Goal: Task Accomplishment & Management: Manage account settings

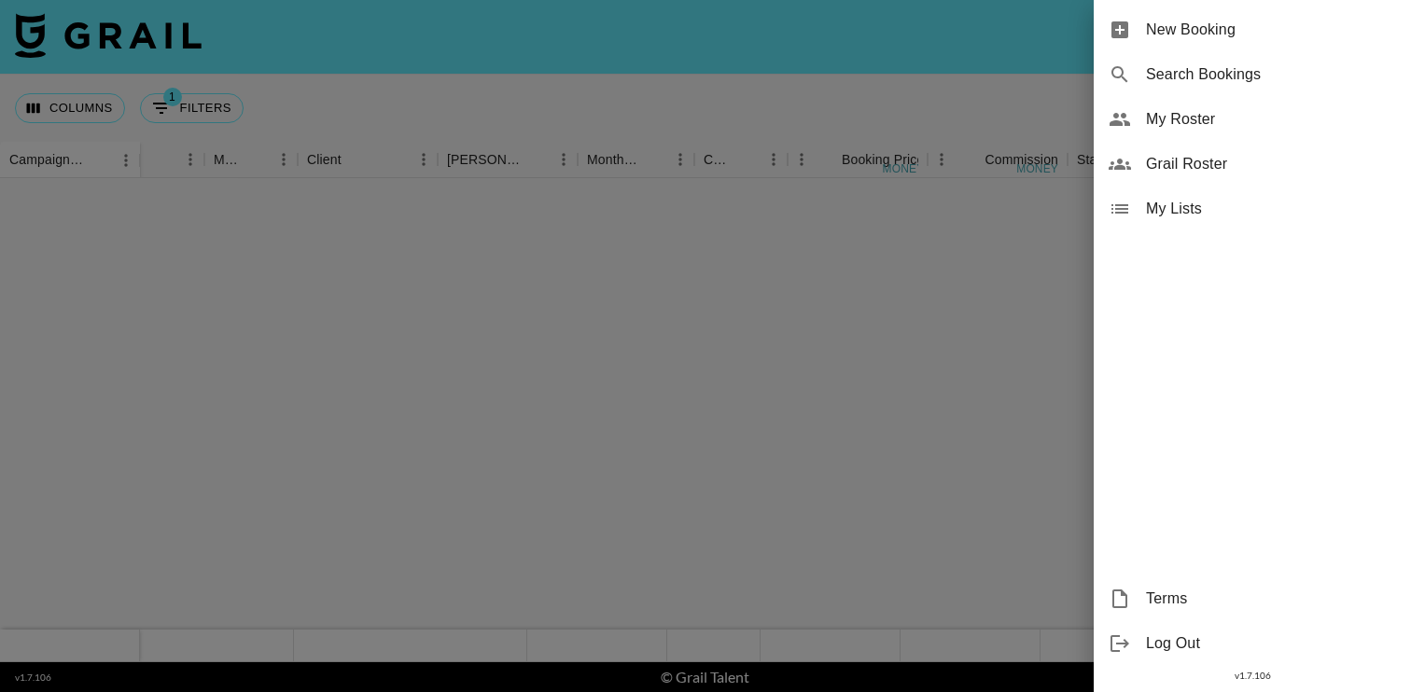
scroll to position [884, 463]
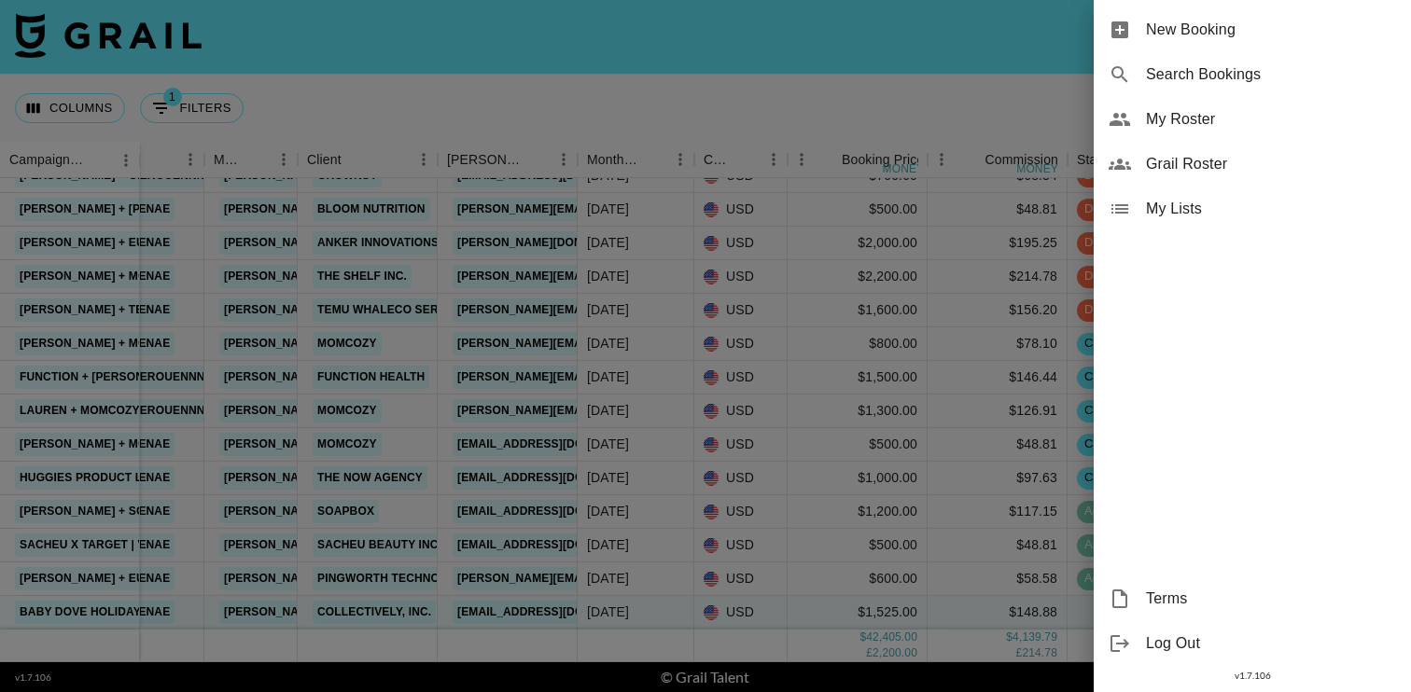
click at [1201, 127] on span "My Roster" at bounding box center [1271, 119] width 250 height 22
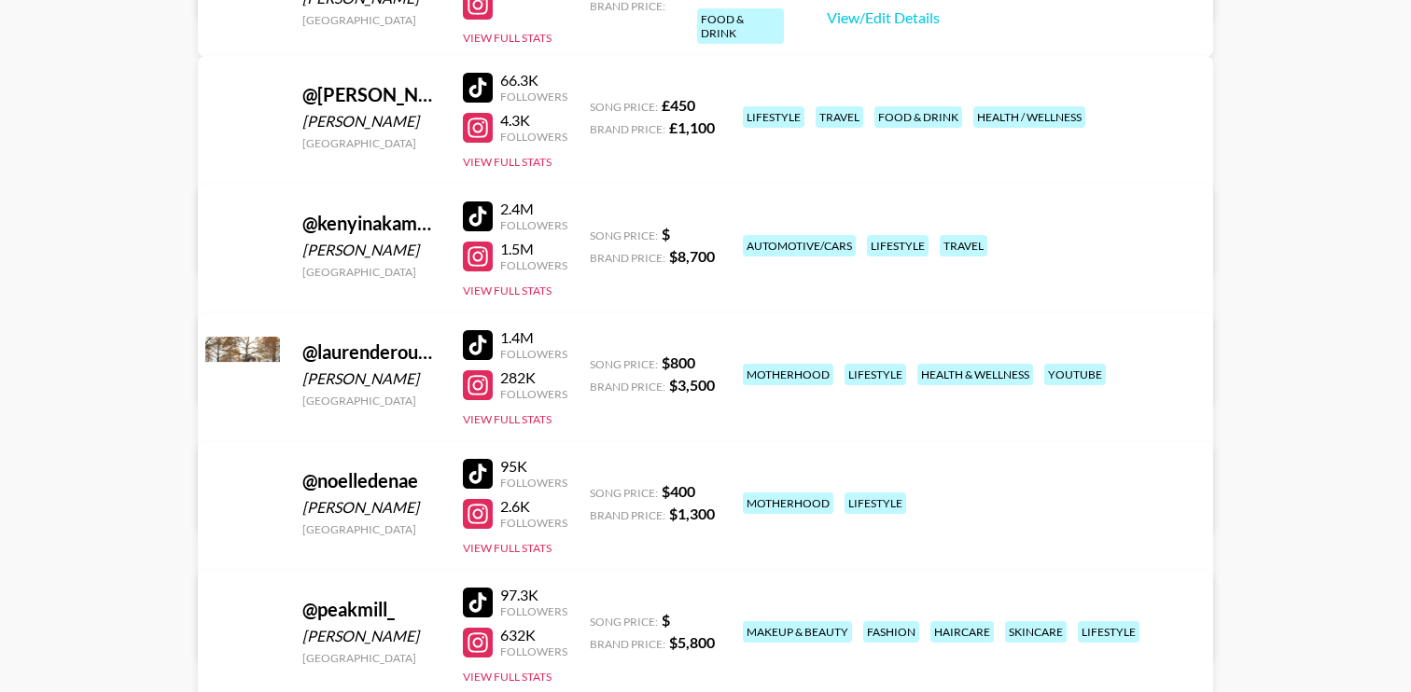
scroll to position [879, 0]
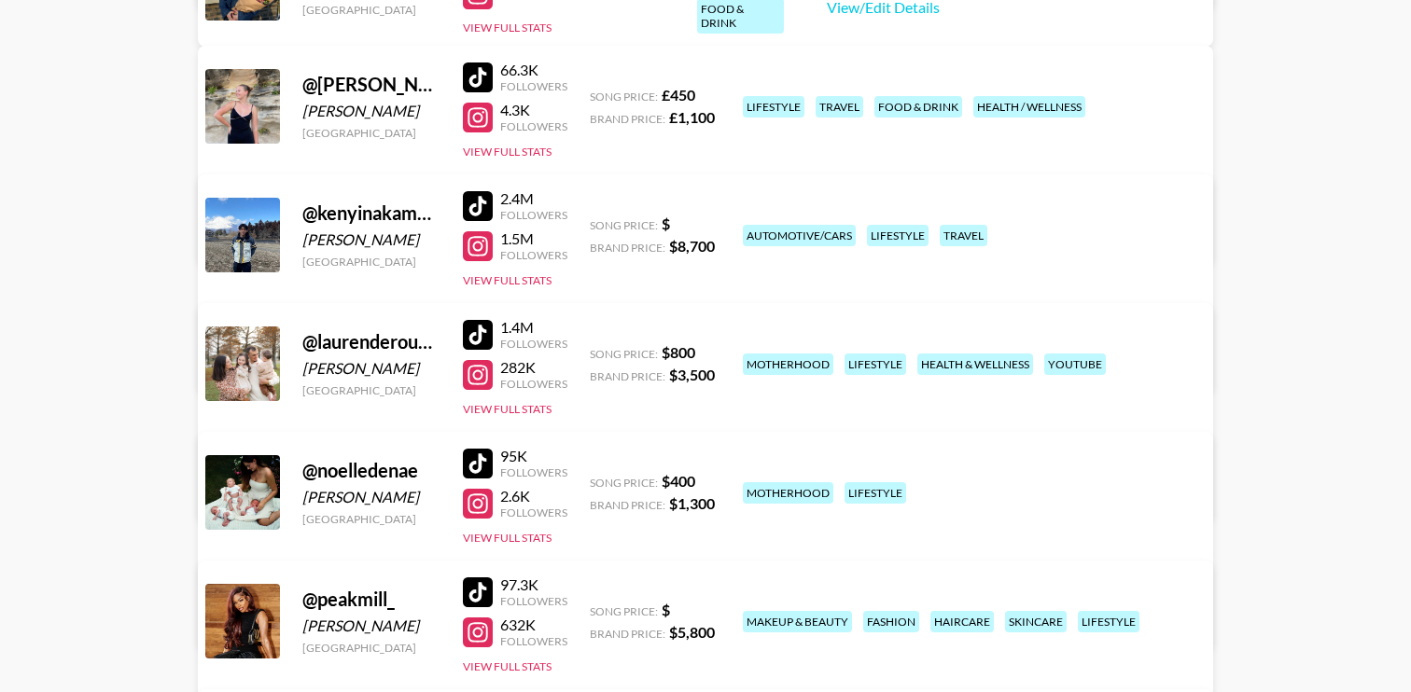
click at [595, 480] on link "View/Edit Details" at bounding box center [413, 489] width 364 height 19
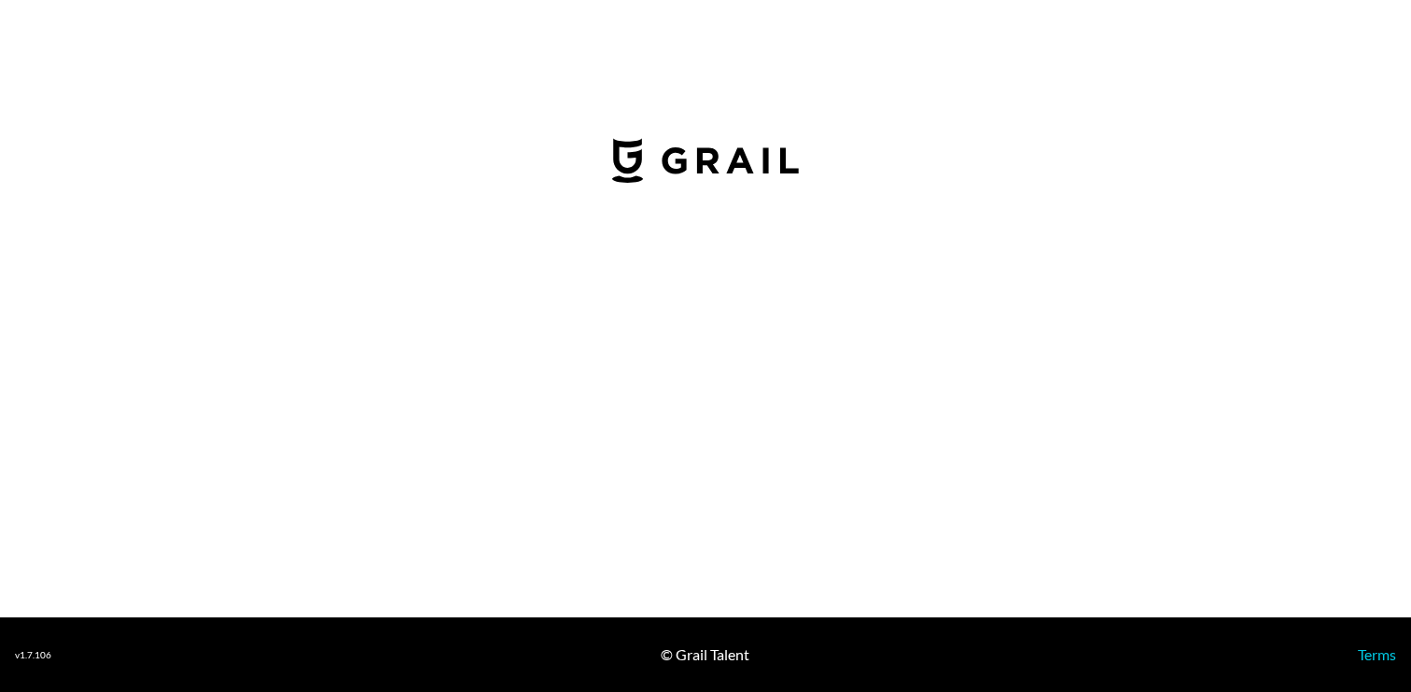
select select "USD"
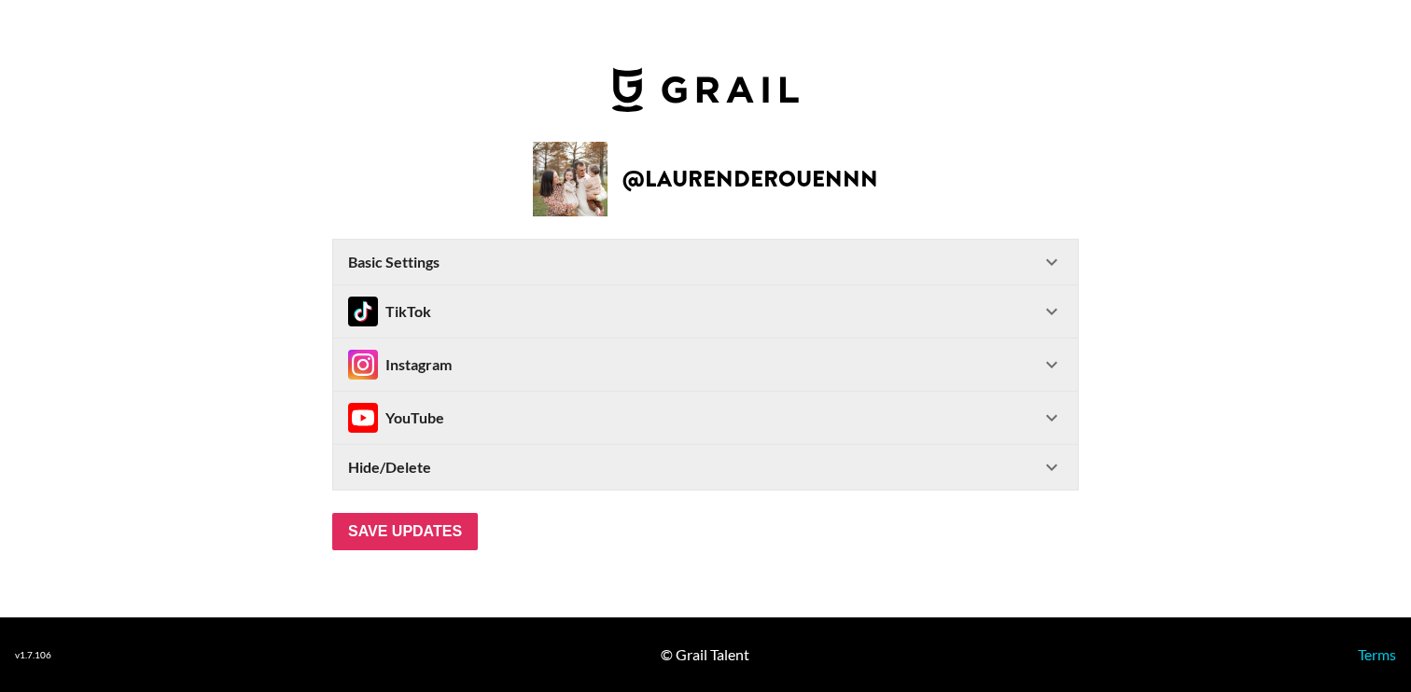
click at [1054, 249] on Settings-header "Basic Settings" at bounding box center [705, 262] width 745 height 45
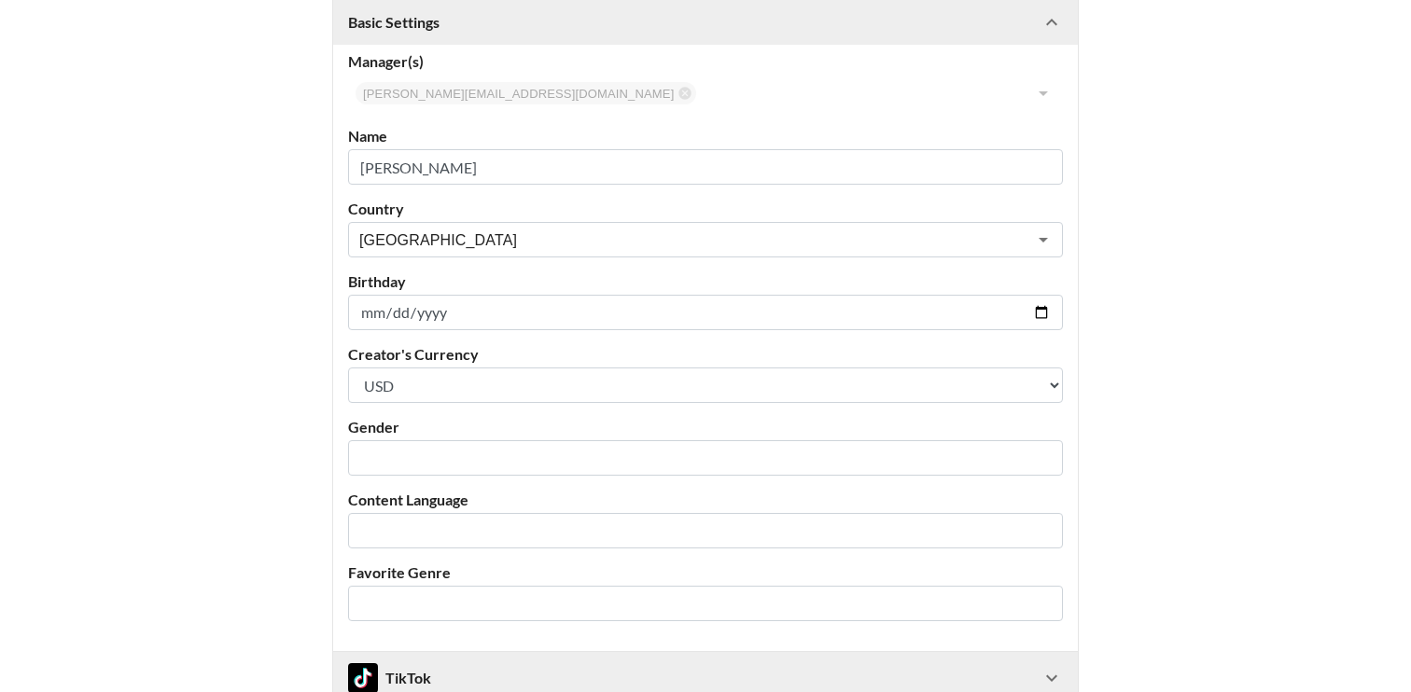
click at [1051, 23] on icon at bounding box center [1051, 22] width 22 height 22
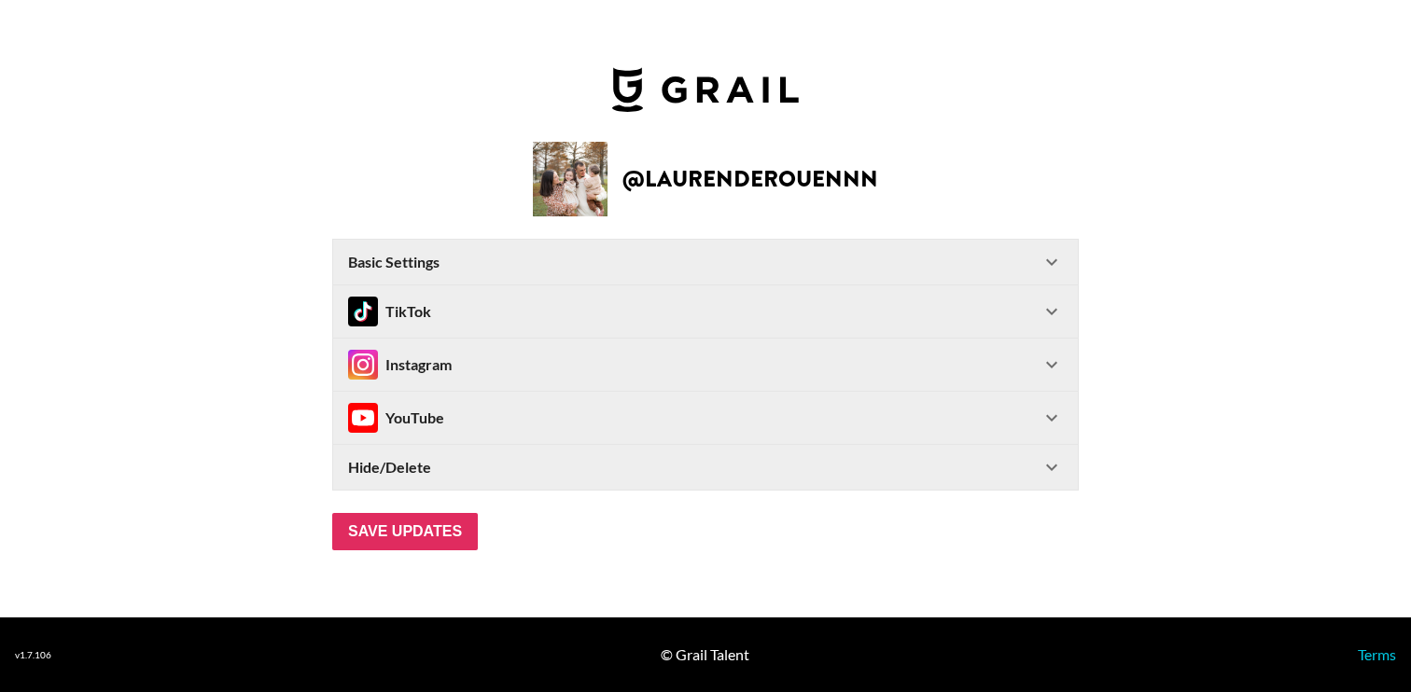
click at [1054, 312] on icon at bounding box center [1051, 312] width 11 height 7
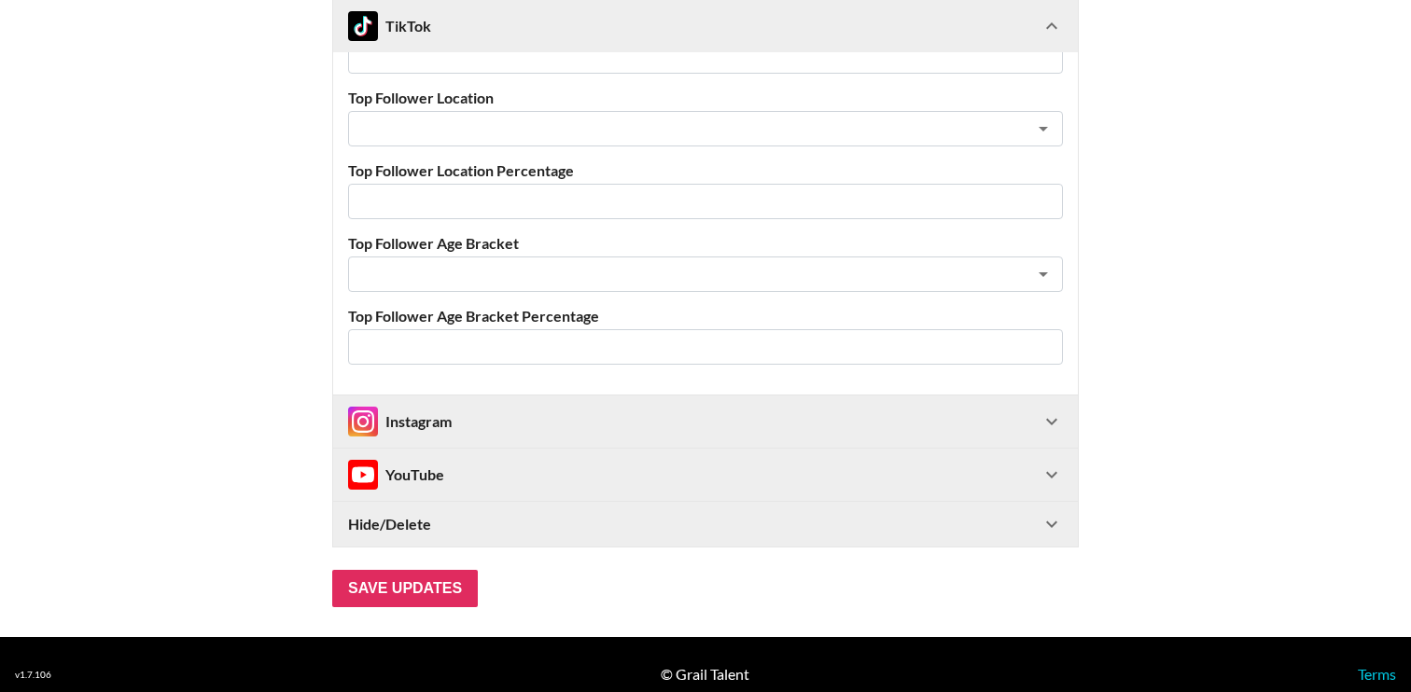
click at [1050, 422] on icon at bounding box center [1051, 422] width 11 height 7
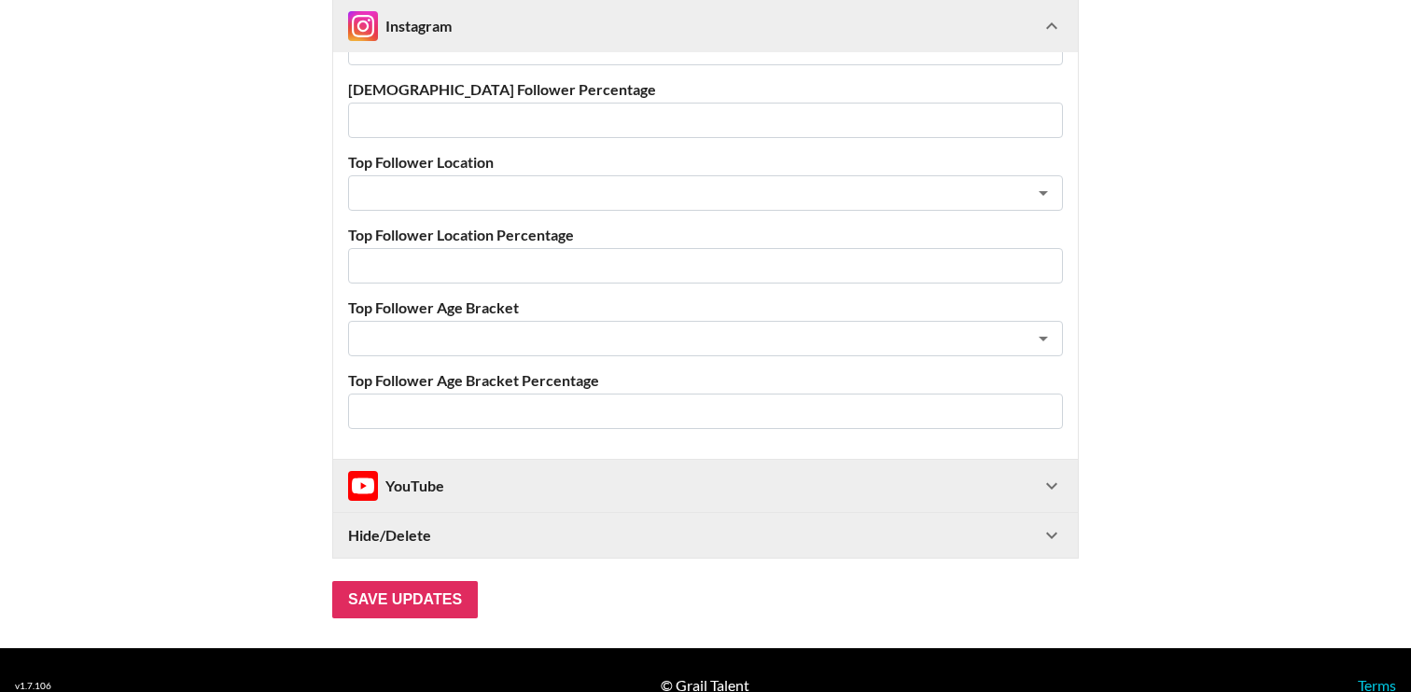
scroll to position [1906, 0]
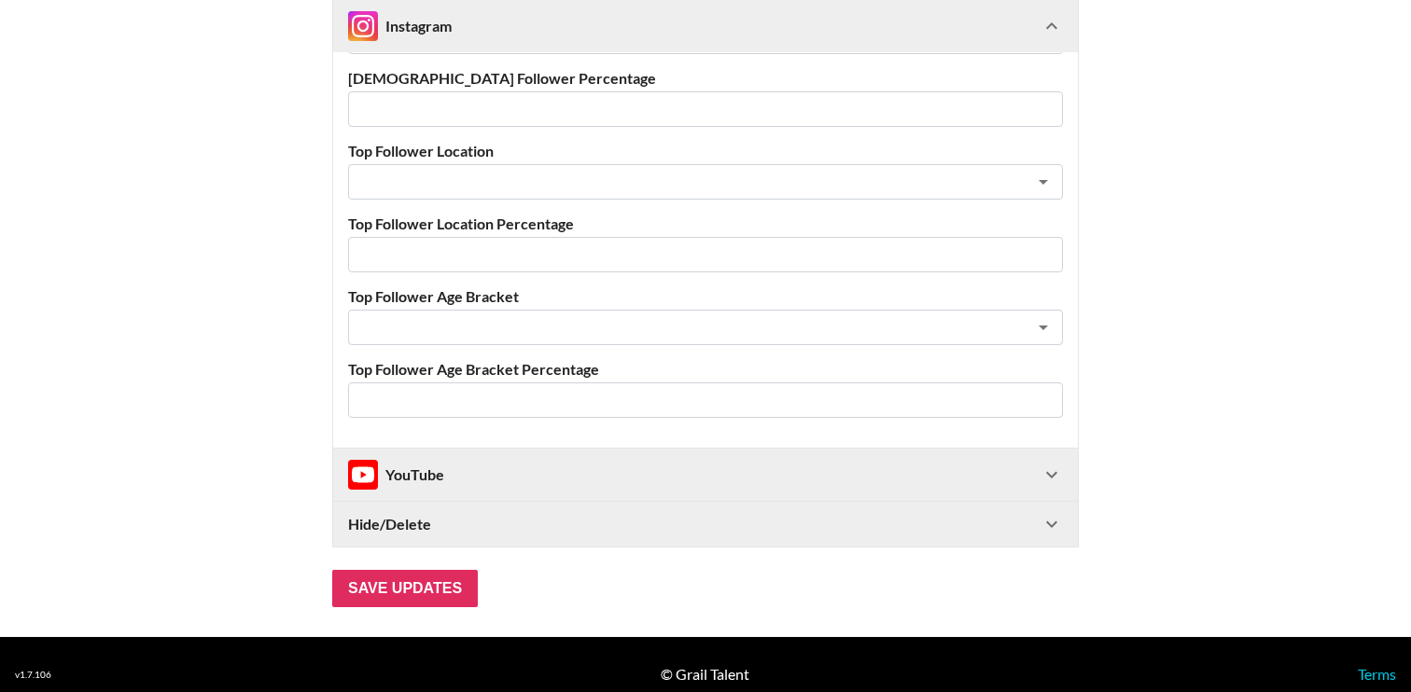
click at [1013, 377] on label "Top Follower Age Bracket Percentage" at bounding box center [705, 369] width 715 height 19
click at [1058, 472] on icon at bounding box center [1051, 475] width 22 height 22
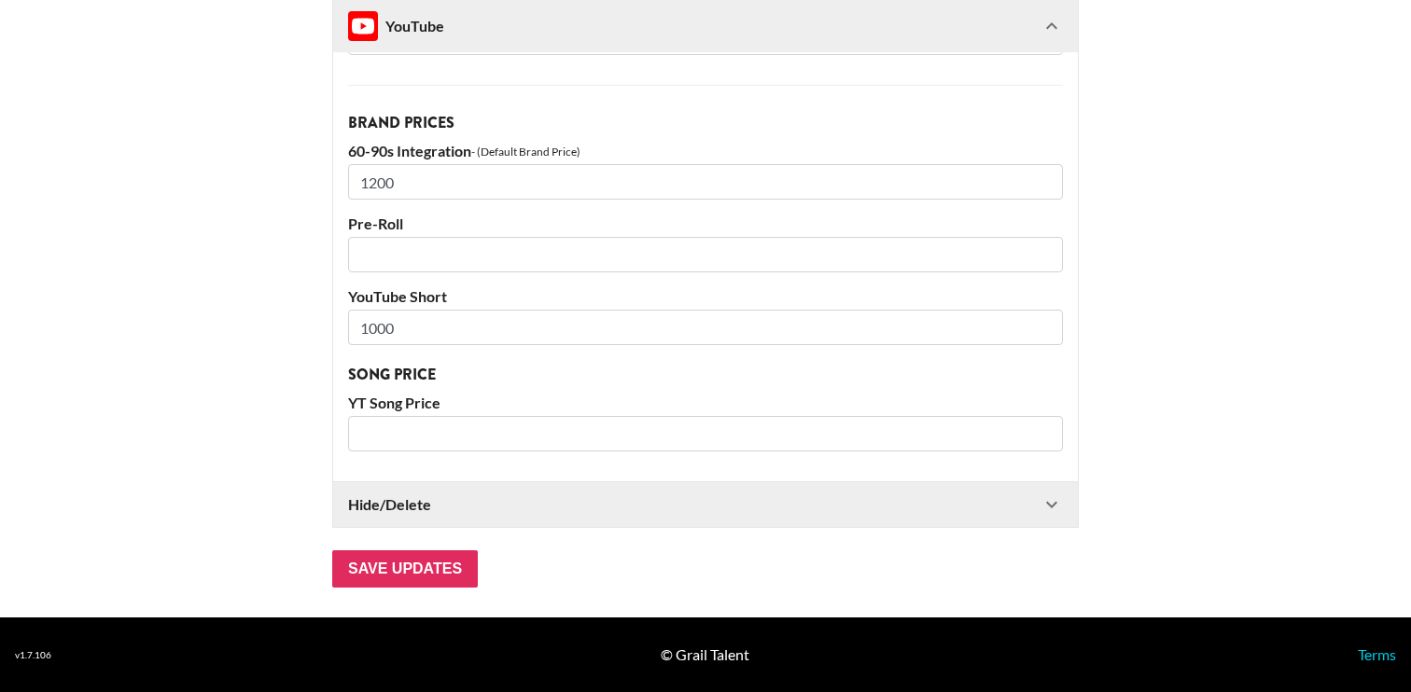
click at [1057, 494] on icon at bounding box center [1051, 505] width 22 height 22
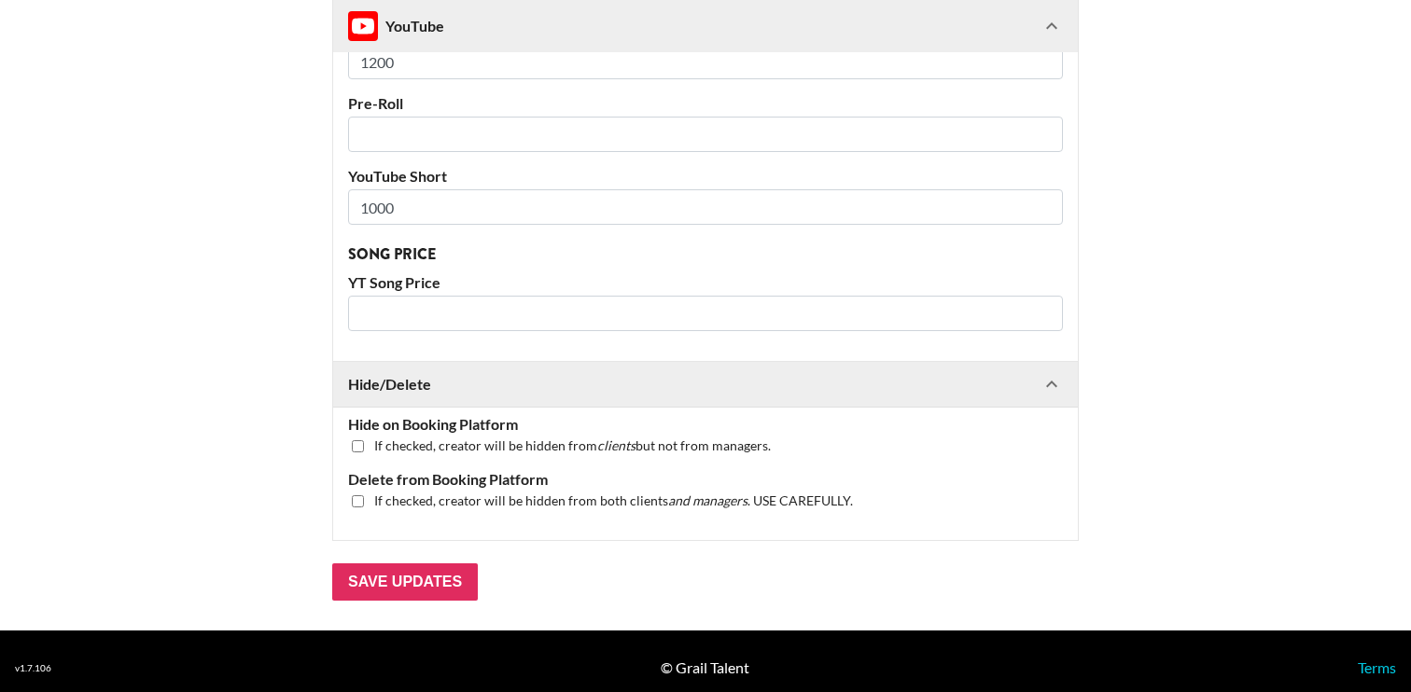
scroll to position [2666, 0]
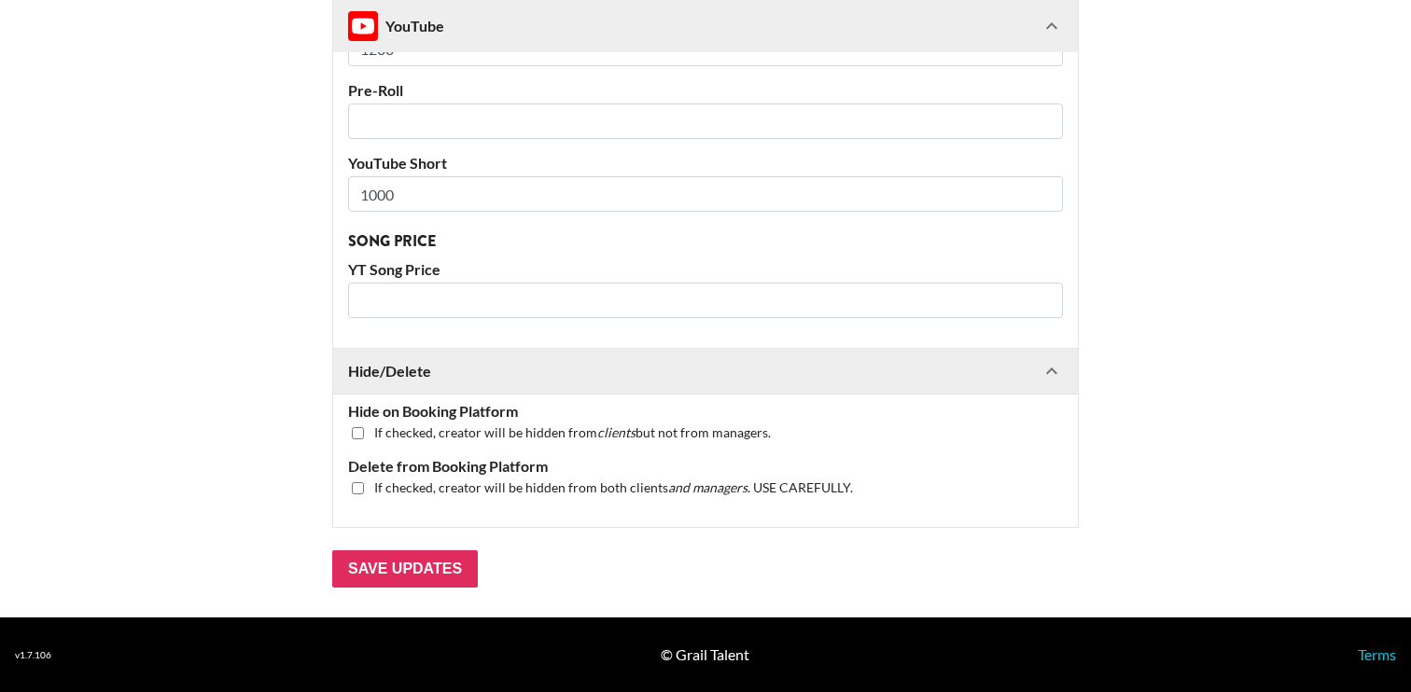
click at [1060, 382] on icon at bounding box center [1051, 371] width 22 height 22
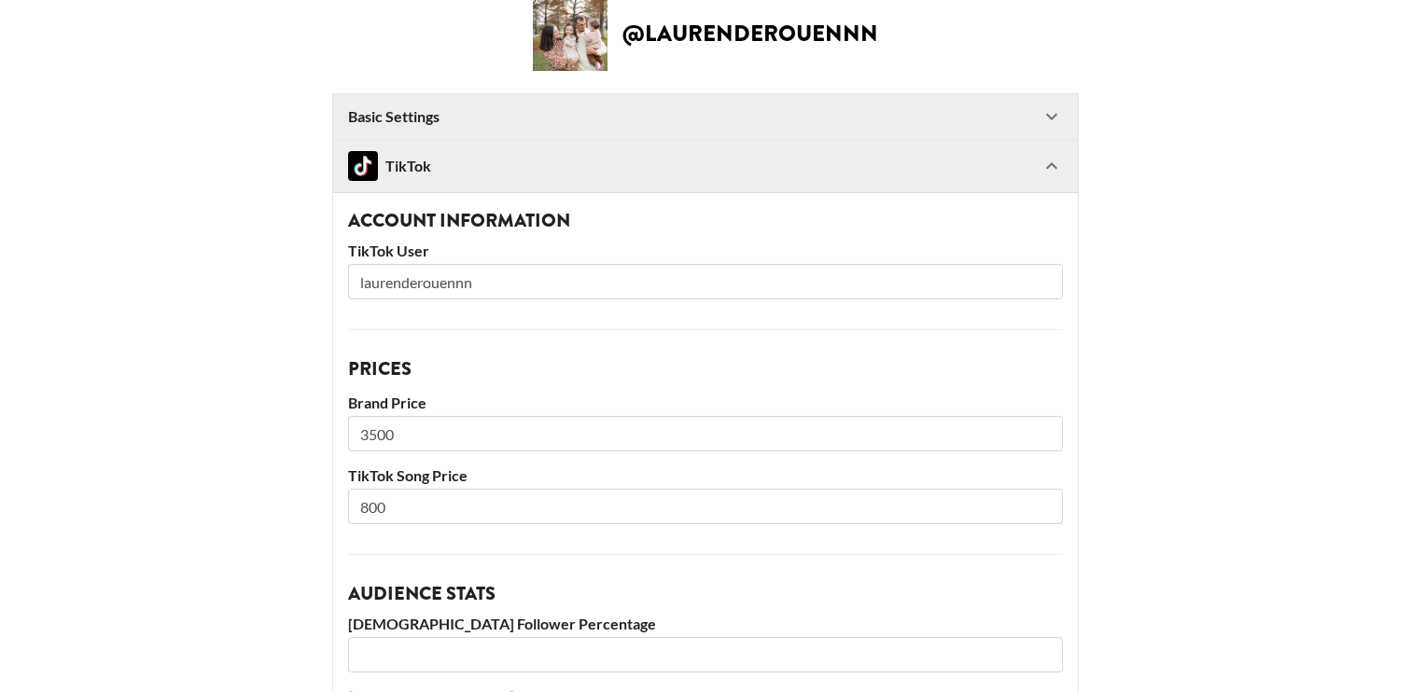
scroll to position [50, 0]
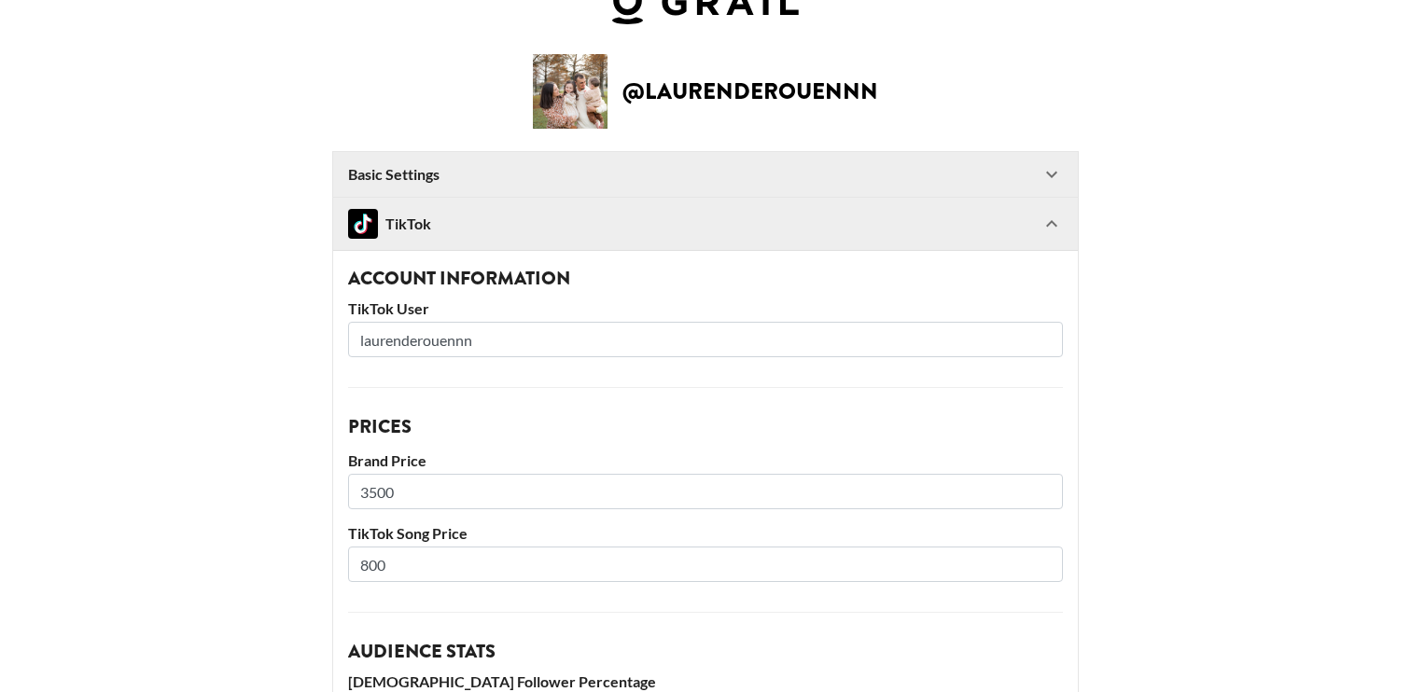
click at [1045, 184] on icon at bounding box center [1051, 174] width 22 height 22
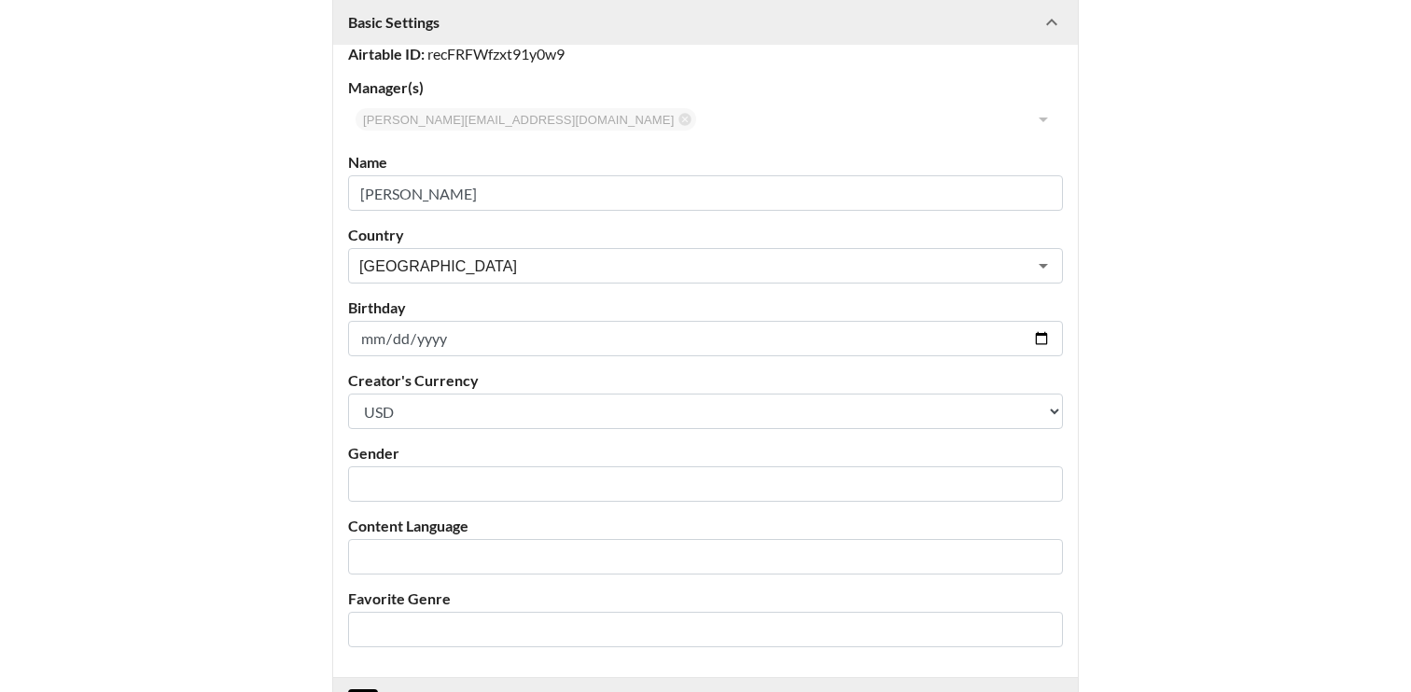
scroll to position [209, 0]
